Goal: Task Accomplishment & Management: Manage account settings

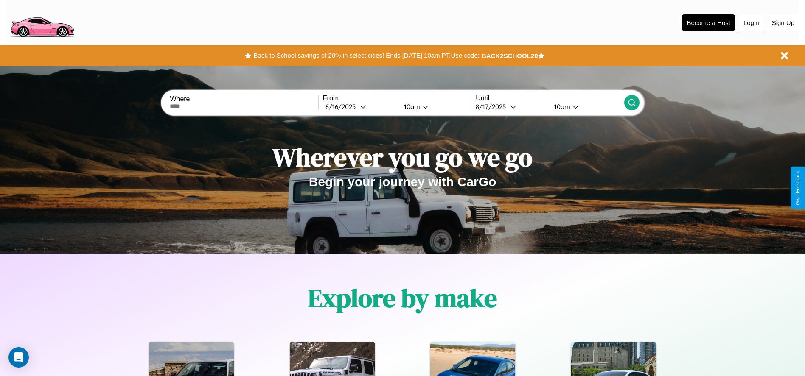
click at [751, 22] on button "Login" at bounding box center [751, 23] width 24 height 16
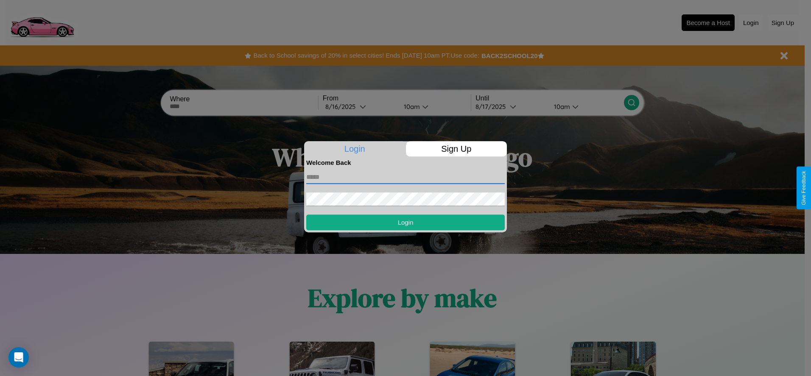
click at [405, 177] on input "text" at bounding box center [405, 178] width 198 height 14
type input "**********"
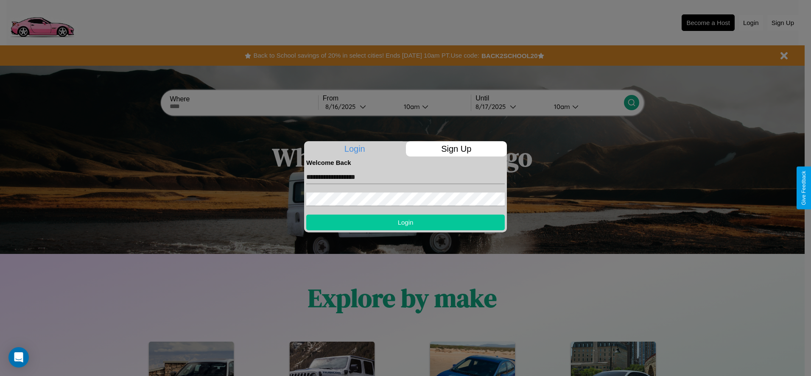
click at [405, 222] on button "Login" at bounding box center [405, 223] width 198 height 16
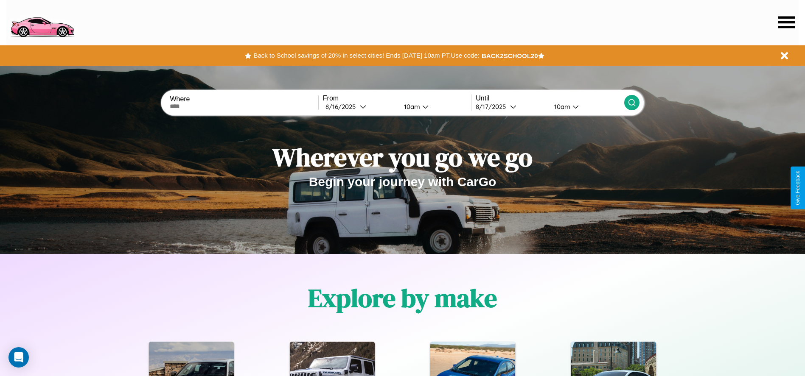
click at [786, 22] on icon at bounding box center [786, 22] width 17 height 12
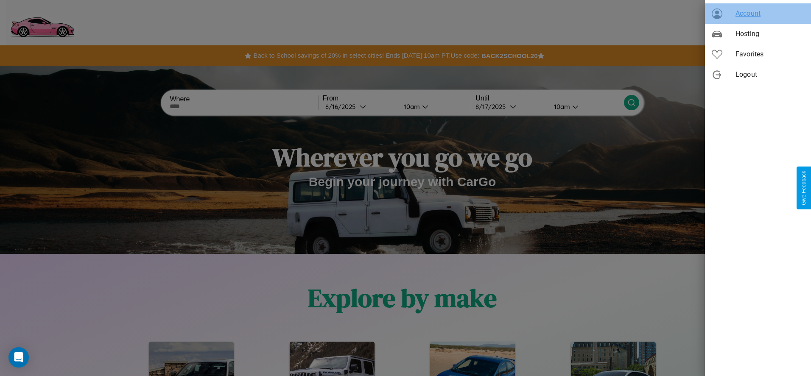
click at [758, 14] on span "Account" at bounding box center [769, 13] width 69 height 10
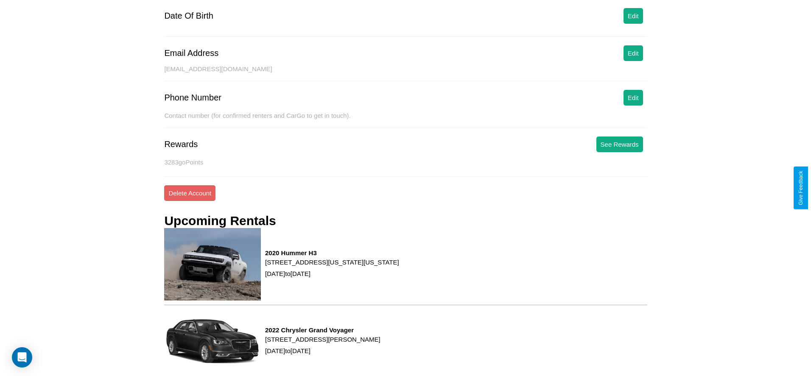
scroll to position [115, 0]
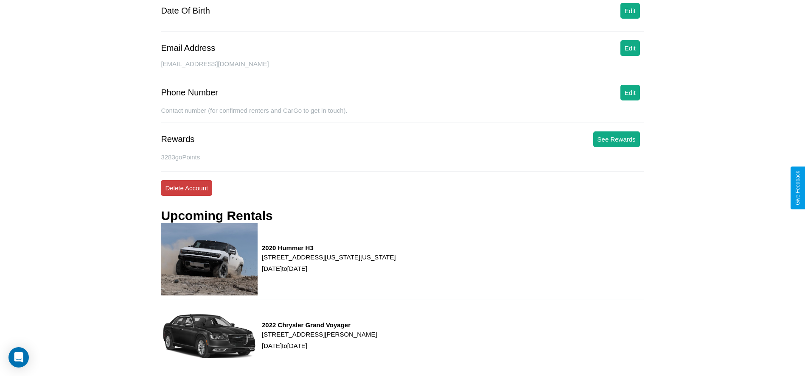
click at [186, 188] on button "Delete Account" at bounding box center [186, 188] width 51 height 16
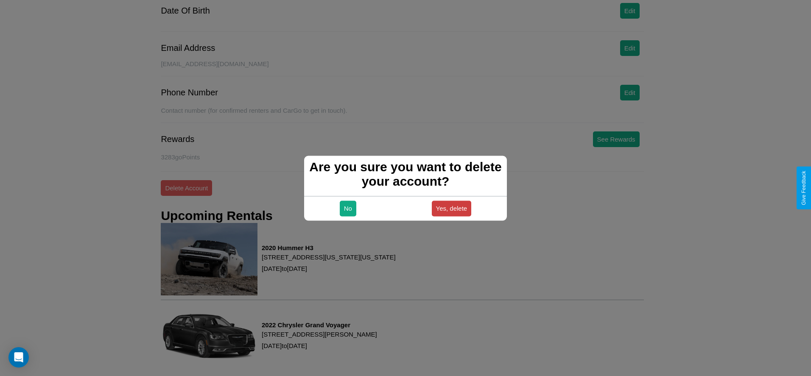
click at [451, 208] on button "Yes, delete" at bounding box center [452, 209] width 40 height 16
